Goal: Task Accomplishment & Management: Complete application form

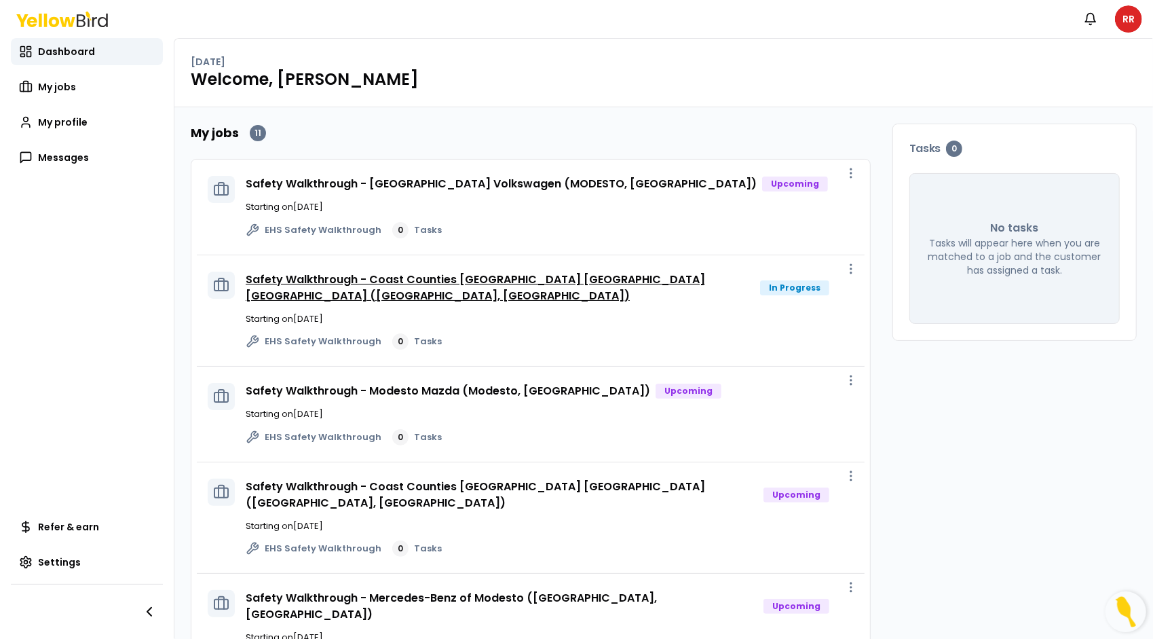
click at [553, 280] on link "Safety Walkthrough - Coast Counties [GEOGRAPHIC_DATA] [GEOGRAPHIC_DATA] [GEOGRA…" at bounding box center [476, 288] width 460 height 32
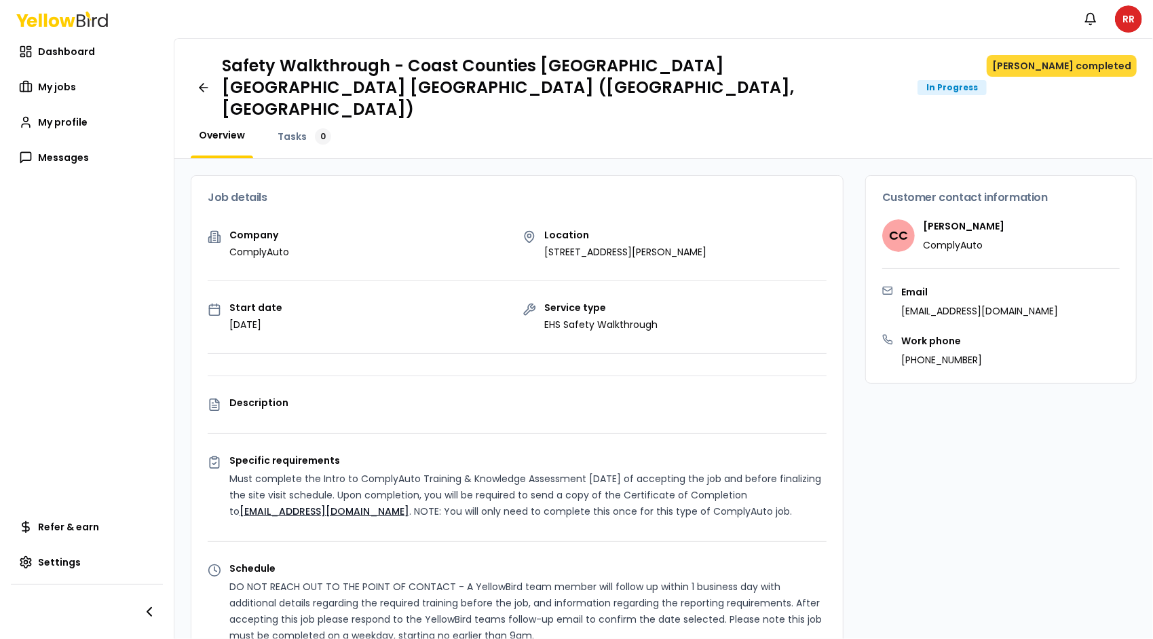
click at [1073, 69] on button "[PERSON_NAME] completed" at bounding box center [1062, 66] width 150 height 22
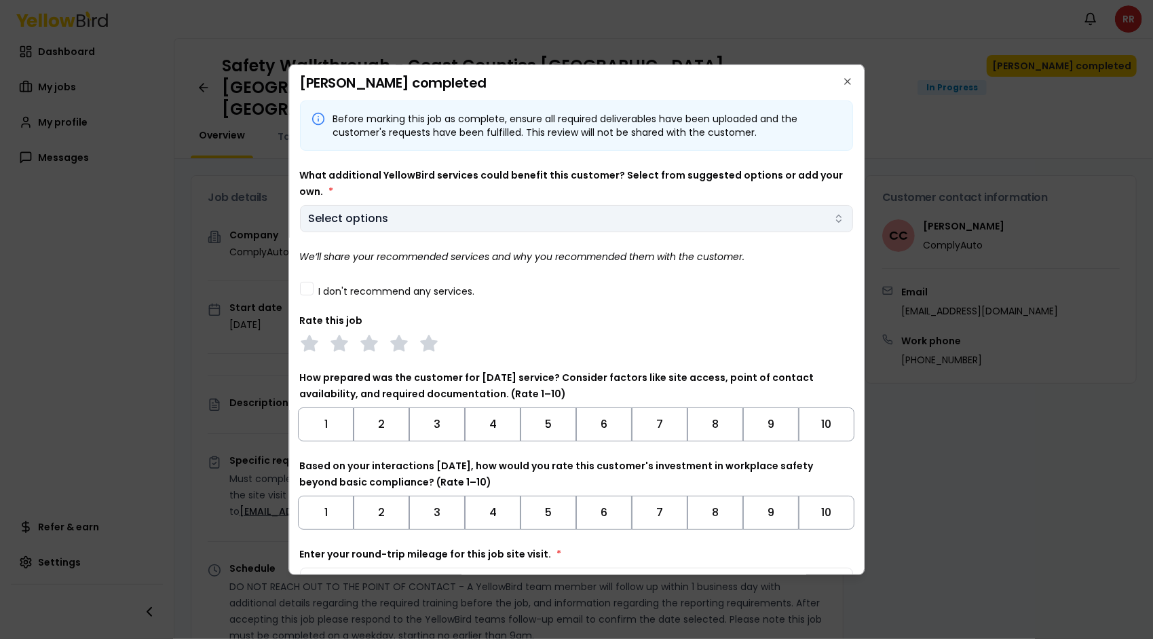
click at [776, 219] on body "Notifications RR Dashboard My jobs My profile Messages Refer & earn Settings Sa…" at bounding box center [576, 319] width 1153 height 639
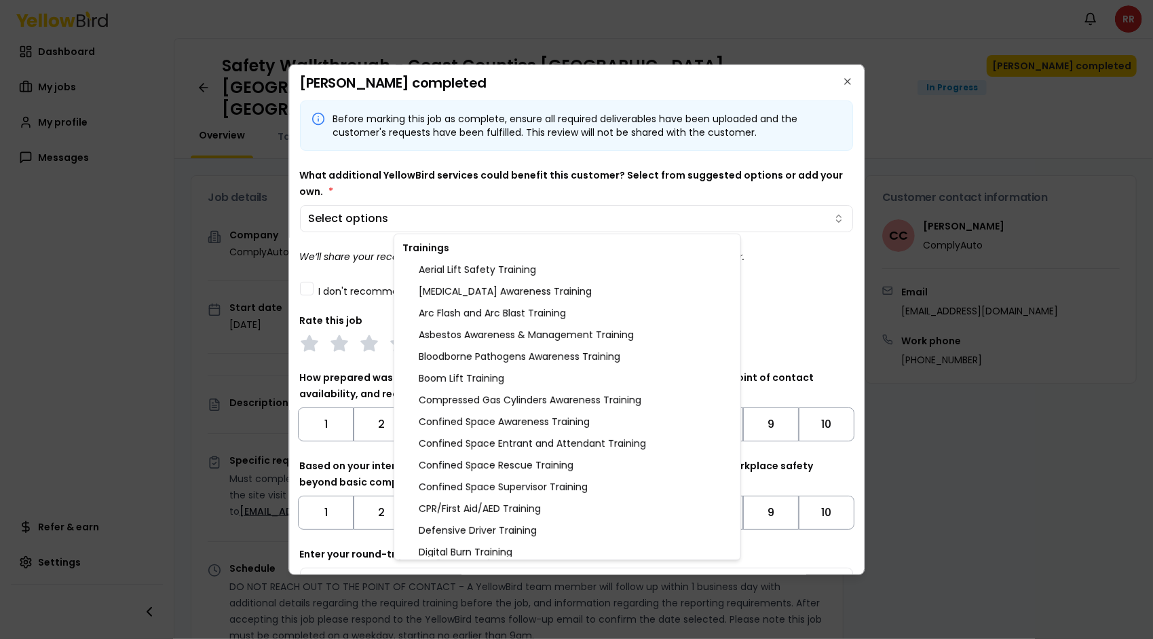
click at [606, 180] on body "Notifications RR Dashboard My jobs My profile Messages Refer & earn Settings Sa…" at bounding box center [576, 319] width 1153 height 639
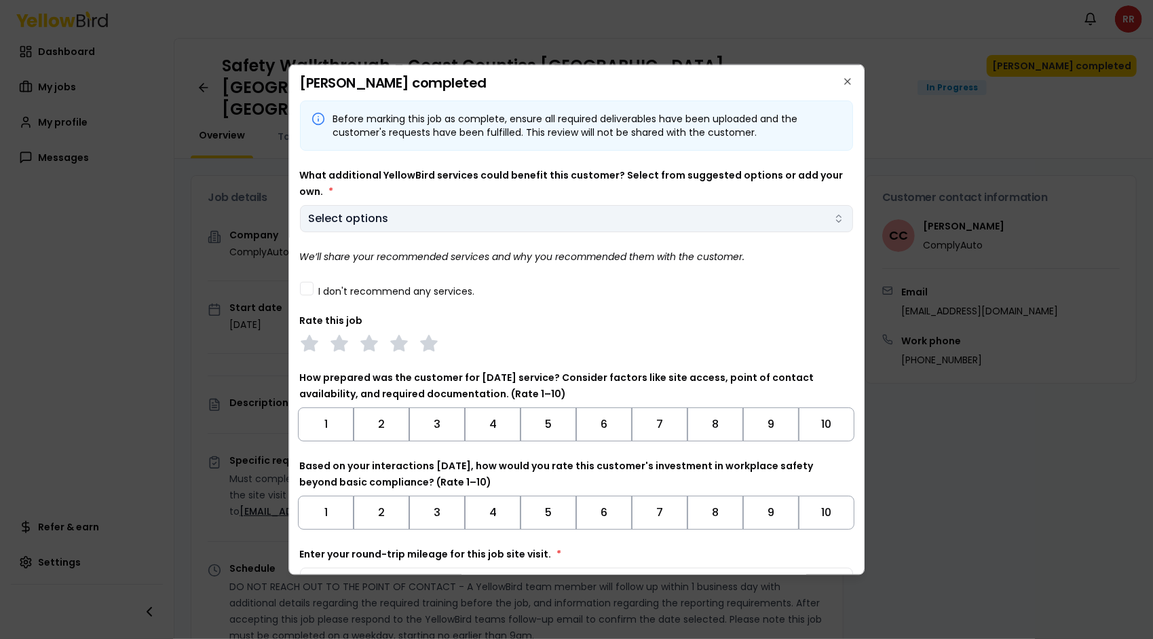
click at [561, 223] on body "Notifications RR Dashboard My jobs My profile Messages Refer & earn Settings Sa…" at bounding box center [576, 319] width 1153 height 639
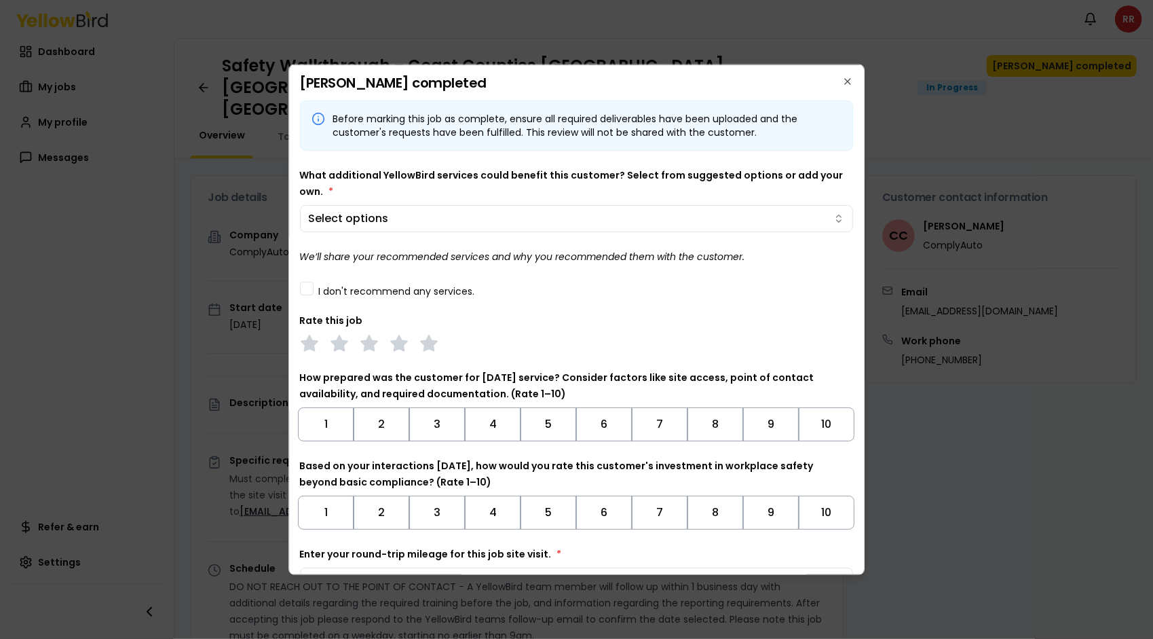
click at [568, 214] on body "Notifications RR Dashboard My jobs My profile Messages Refer & earn Settings Sa…" at bounding box center [576, 319] width 1153 height 639
click at [314, 298] on div "Before marking this job as complete, ensure all required deliverables have been…" at bounding box center [577, 347] width 554 height 494
click at [310, 288] on button "I don't recommend any services." at bounding box center [307, 288] width 14 height 14
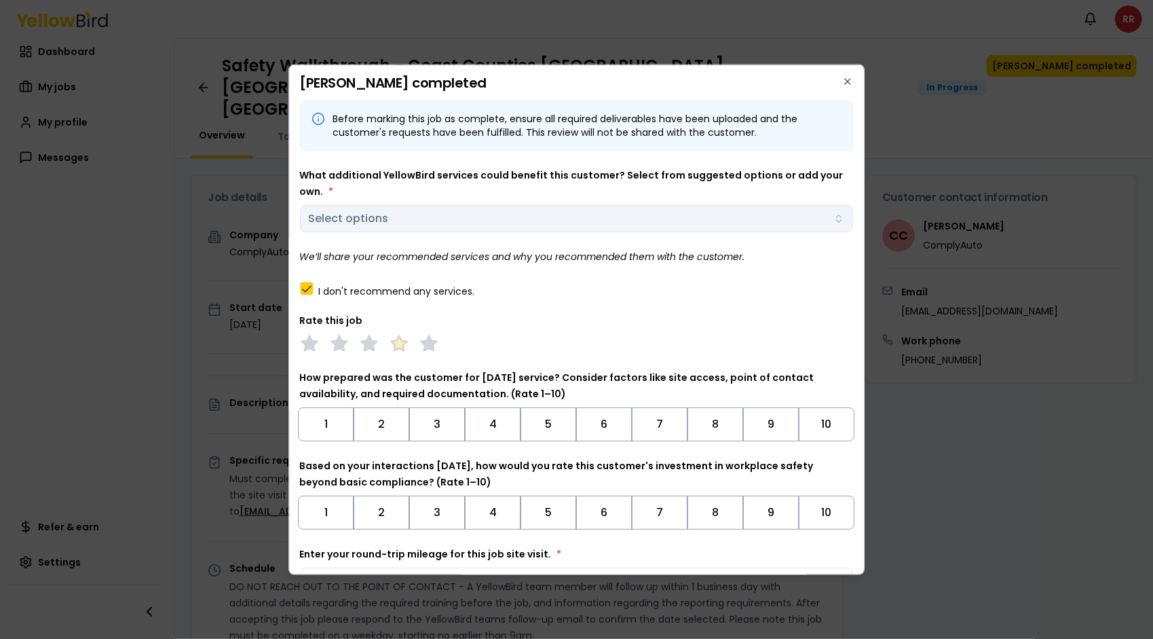
click at [399, 350] on icon at bounding box center [399, 342] width 19 height 19
click at [764, 437] on button "9" at bounding box center [771, 424] width 56 height 34
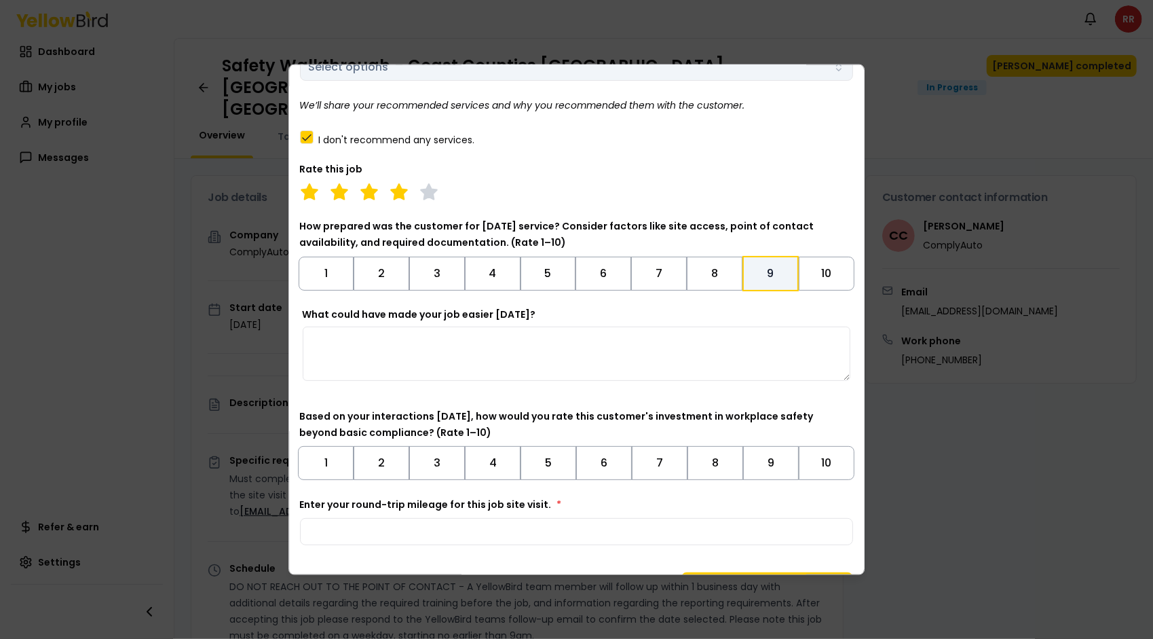
scroll to position [156, 0]
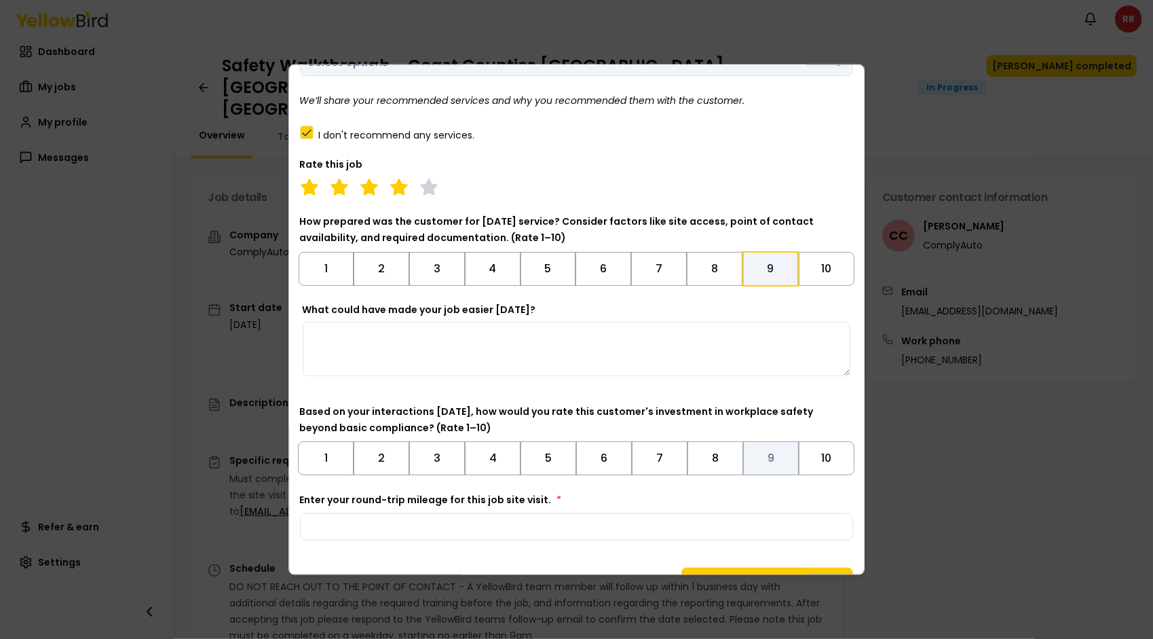
click at [764, 458] on button "9" at bounding box center [771, 458] width 56 height 34
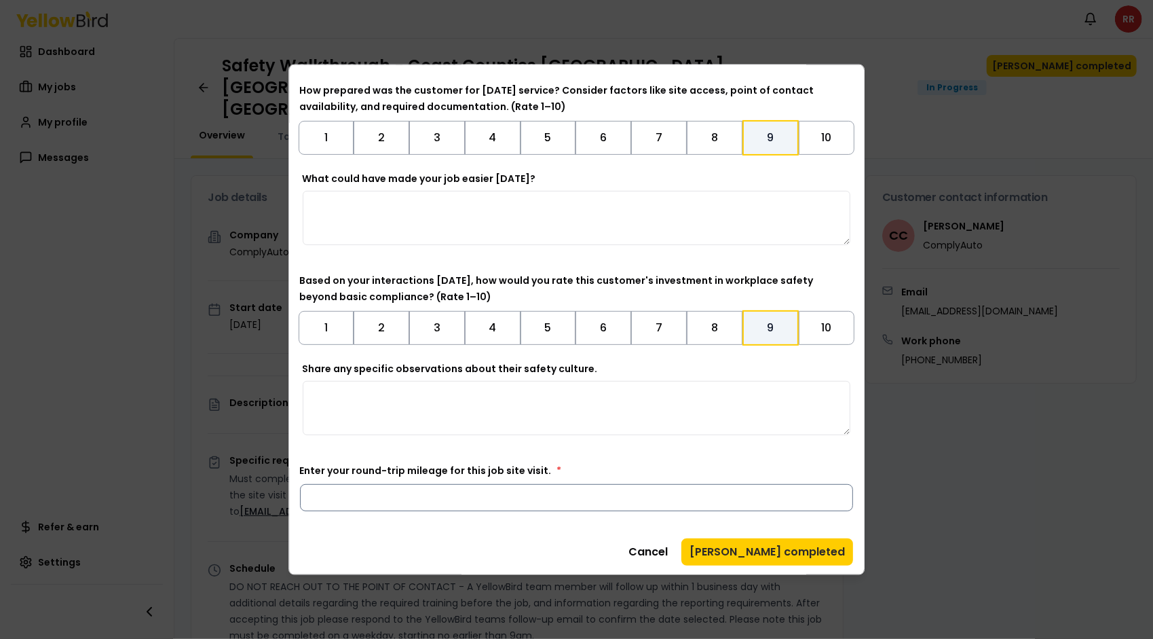
click at [441, 498] on input "Enter your round-trip mileage for this job site visit. *" at bounding box center [577, 496] width 554 height 27
type input "***"
click at [794, 549] on button "[PERSON_NAME] completed" at bounding box center [768, 551] width 172 height 27
